Goal: Find specific page/section: Find specific page/section

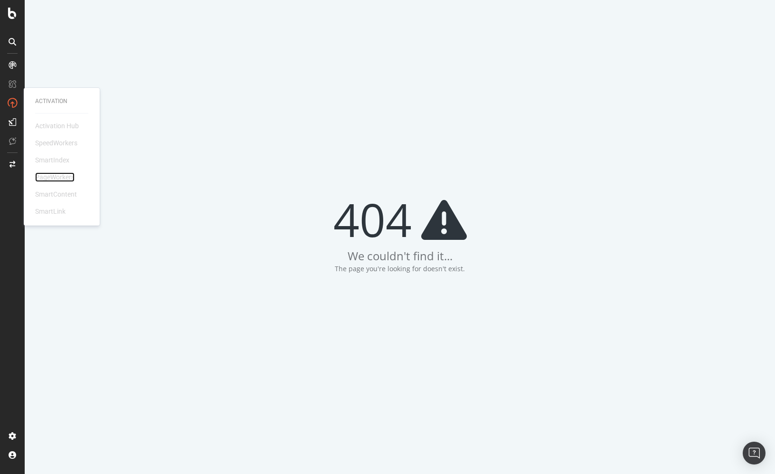
click at [61, 179] on div "PageWorkers" at bounding box center [54, 176] width 39 height 9
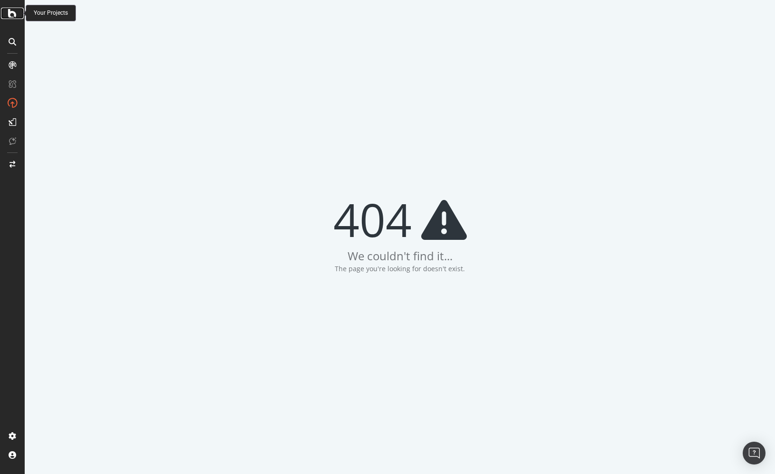
click at [9, 16] on icon at bounding box center [12, 13] width 9 height 11
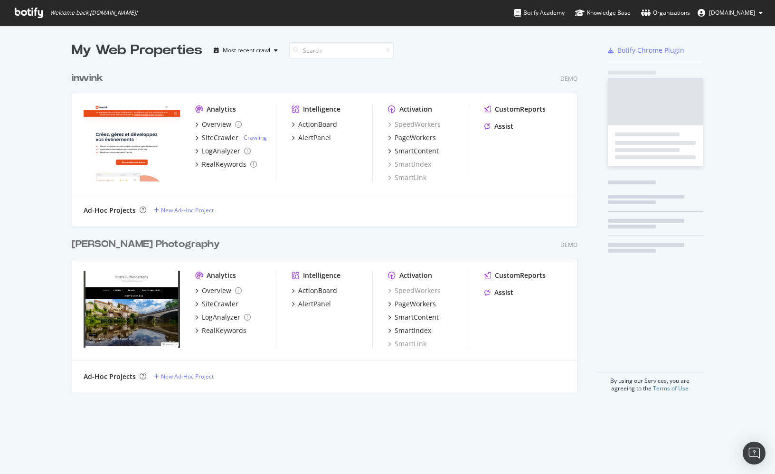
scroll to position [332, 513]
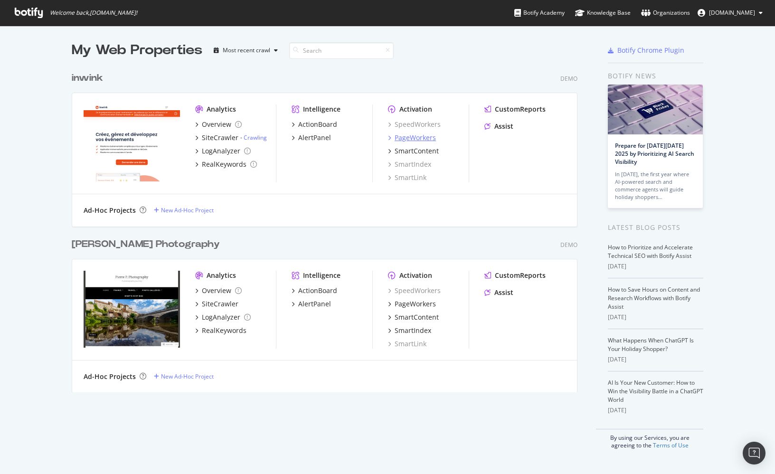
click at [416, 138] on div "PageWorkers" at bounding box center [415, 137] width 41 height 9
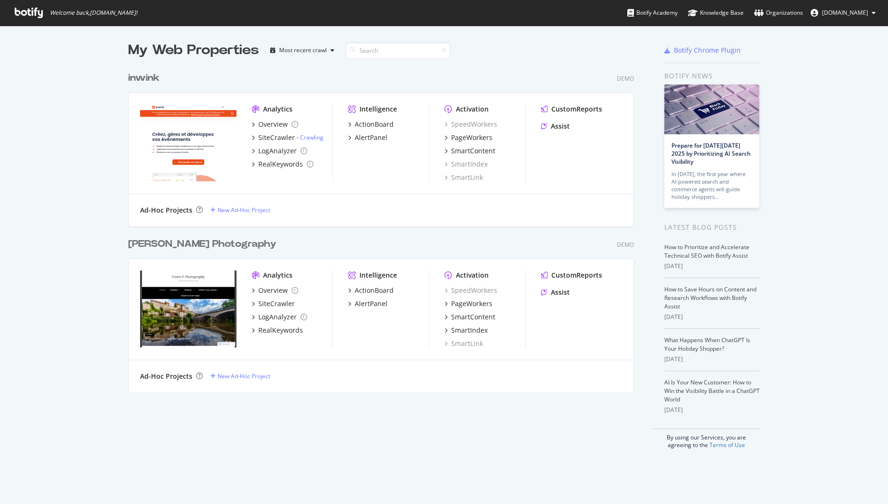
scroll to position [504, 888]
click at [221, 80] on div "inwink Demo" at bounding box center [381, 78] width 506 height 14
